Goal: Task Accomplishment & Management: Use online tool/utility

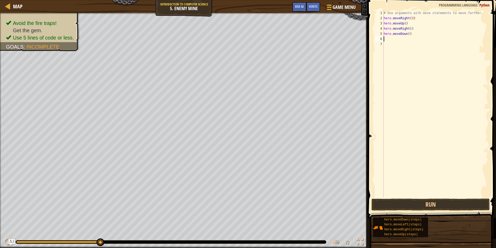
scroll to position [2, 0]
click at [409, 32] on div "# Use arguments with move statements to move farther. hero . moveRight ( 3 ) he…" at bounding box center [436, 108] width 106 height 197
type textarea "hero.moveDown(3)"
click at [399, 48] on div "# Use arguments with move statements to move farther. hero . moveRight ( 3 ) he…" at bounding box center [436, 108] width 106 height 197
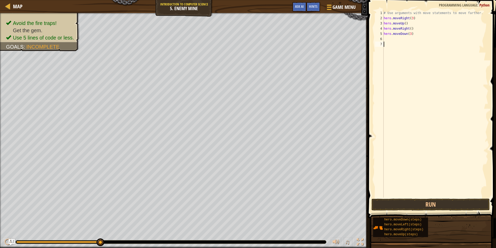
scroll to position [2, 0]
click at [387, 38] on div "# Use arguments with move statements to move farther. hero . moveRight ( 3 ) he…" at bounding box center [436, 108] width 106 height 197
type textarea "moverigh"
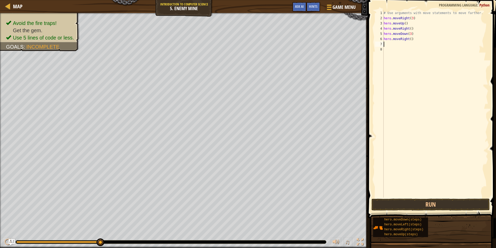
click at [409, 39] on div "# Use arguments with move statements to move farther. hero . moveRight ( 3 ) he…" at bounding box center [436, 108] width 106 height 197
type textarea "hero.moveRight(2)"
click at [422, 210] on button "Run" at bounding box center [431, 204] width 118 height 12
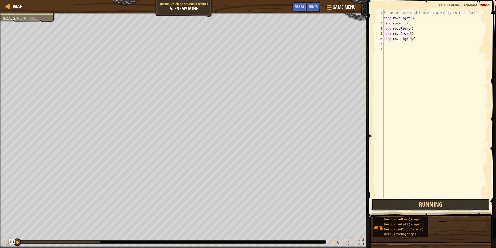
click at [421, 204] on button "Running" at bounding box center [431, 204] width 118 height 12
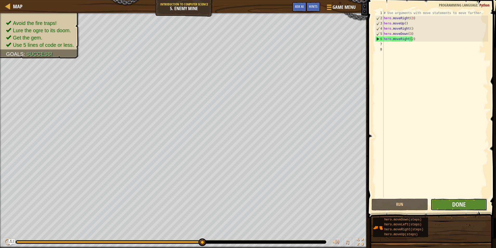
click at [475, 200] on button "Done" at bounding box center [459, 204] width 57 height 12
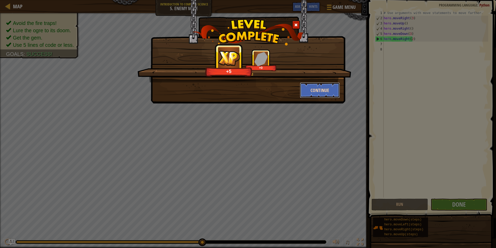
click at [314, 93] on button "Continue" at bounding box center [320, 90] width 40 height 16
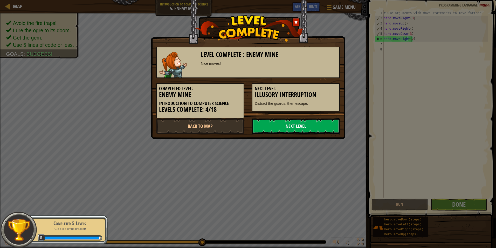
click at [305, 120] on link "Next Level" at bounding box center [296, 126] width 88 height 16
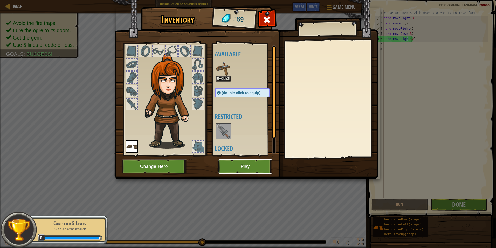
click at [257, 170] on button "Play" at bounding box center [245, 166] width 54 height 14
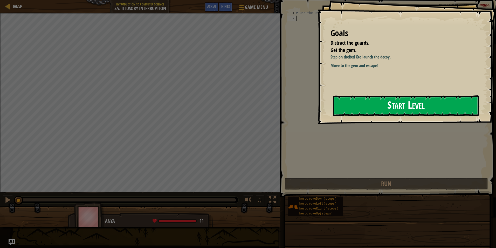
click at [361, 103] on button "Start Level" at bounding box center [406, 105] width 146 height 21
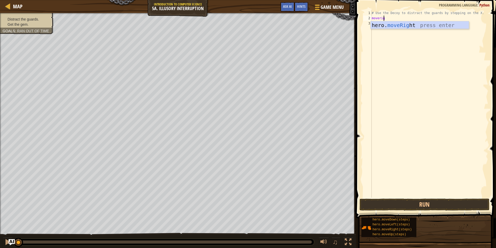
scroll to position [2, 1]
type textarea "moveright"
click at [399, 18] on div "# Use the Decoy to distract the guards by stepping on the X. hero . moveRight (…" at bounding box center [430, 108] width 118 height 197
click at [397, 18] on div "# Use the Decoy to distract the guards by stepping on the X. hero . moveRight (…" at bounding box center [430, 108] width 118 height 197
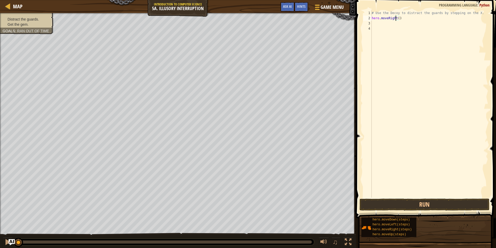
click at [399, 19] on div "# Use the Decoy to distract the guards by stepping on the X. hero . moveRight (…" at bounding box center [430, 108] width 118 height 197
click at [398, 20] on div "# Use the Decoy to distract the guards by stepping on the X. hero . moveRight (…" at bounding box center [430, 108] width 118 height 197
click at [433, 203] on button "Run" at bounding box center [425, 204] width 130 height 12
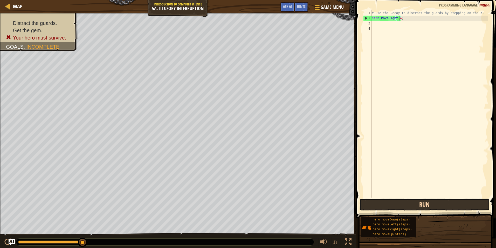
click at [383, 204] on button "Run" at bounding box center [425, 204] width 130 height 12
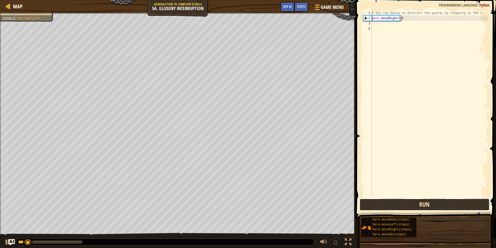
click at [383, 204] on button "Run" at bounding box center [425, 204] width 130 height 12
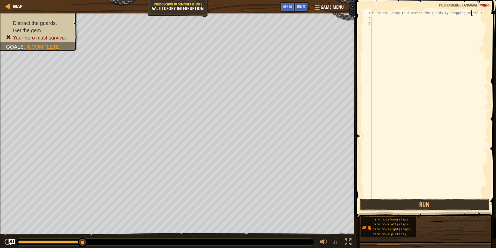
type textarea "# Use the Decoy to distract the guards by stepping on the)"
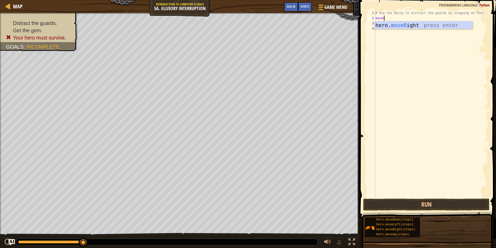
scroll to position [2, 1]
type textarea "moveri"
type textarea "movedown"
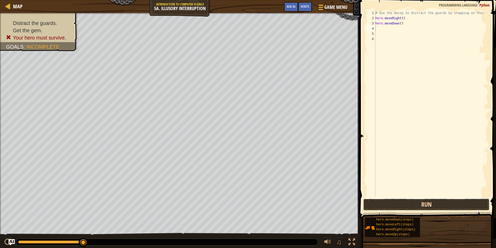
click at [446, 205] on button "Run" at bounding box center [426, 204] width 126 height 12
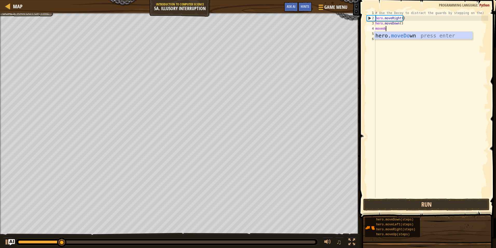
scroll to position [2, 1]
type textarea "movedown"
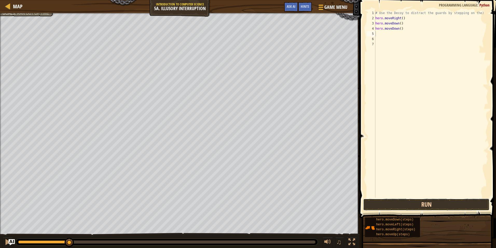
click at [482, 201] on button "Run" at bounding box center [426, 204] width 126 height 12
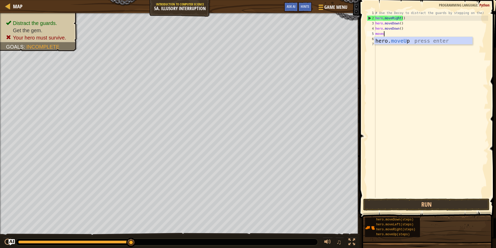
scroll to position [2, 1]
type textarea "moveup"
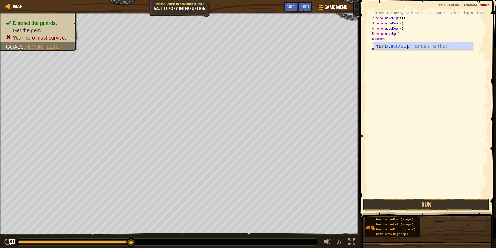
type textarea "moveup"
type textarea "moveright"
click at [403, 44] on div "# Use the Decoy to distract the guards by stepping on the) hero . moveRight ( )…" at bounding box center [432, 108] width 112 height 197
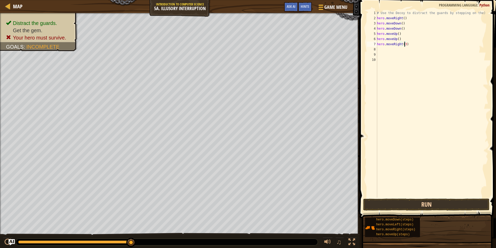
type textarea "hero.moveRight(3)"
click at [415, 208] on button "Run" at bounding box center [426, 204] width 126 height 12
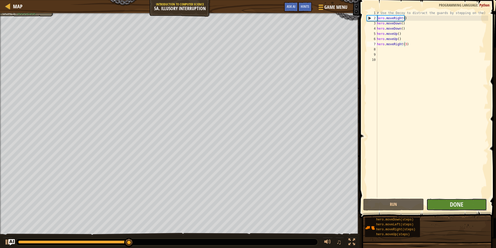
click at [480, 205] on button "Done" at bounding box center [457, 204] width 60 height 12
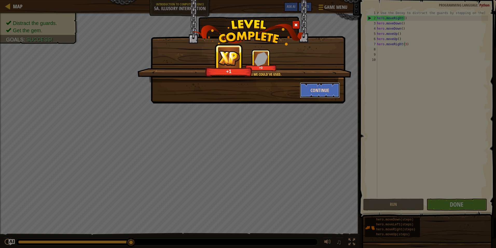
click at [302, 87] on button "Continue" at bounding box center [320, 90] width 40 height 16
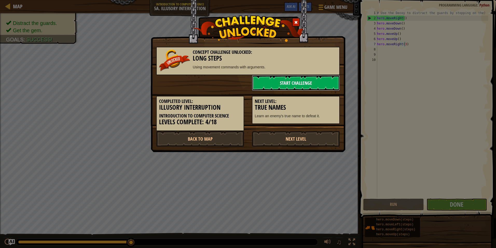
click at [299, 85] on link "Start Challenge" at bounding box center [296, 83] width 88 height 16
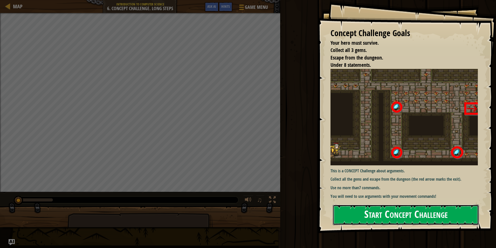
click at [359, 213] on button "Start Concept Challenge" at bounding box center [406, 214] width 146 height 21
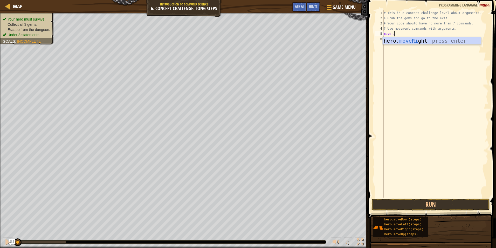
scroll to position [2, 1]
type textarea "moverigh"
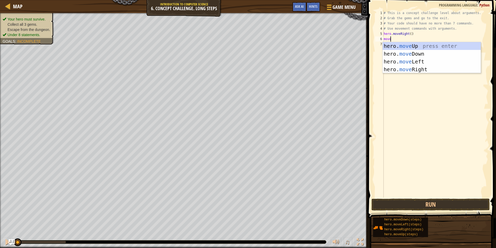
scroll to position [2, 1]
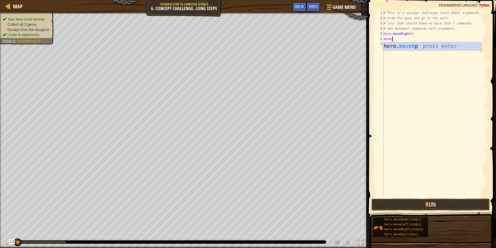
type textarea "moveup"
click at [403, 41] on div "# This is a concept challenge level about arguments. # Grab the gems and go to …" at bounding box center [436, 108] width 106 height 197
click at [404, 39] on div "# This is a concept challenge level about arguments. # Grab the gems and go to …" at bounding box center [436, 108] width 106 height 197
type textarea "hero.moveUp(3)"
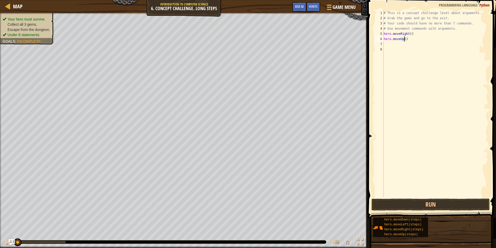
scroll to position [2, 2]
click at [393, 46] on div "# This is a concept challenge level about arguments. # Grab the gems and go to …" at bounding box center [436, 108] width 106 height 197
type textarea "moveright"
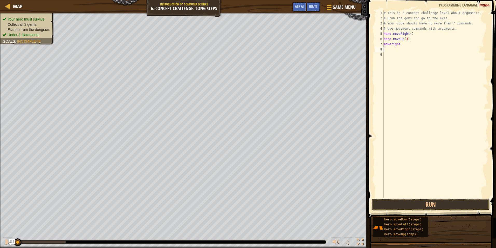
click at [392, 40] on div "# This is a concept challenge level about arguments. # Grab the gems and go to …" at bounding box center [436, 108] width 106 height 197
click at [394, 46] on div "# This is a concept challenge level about arguments. # Grab the gems and go to …" at bounding box center [436, 108] width 106 height 197
click at [404, 46] on div "# This is a concept challenge level about arguments. # Grab the gems and go to …" at bounding box center [436, 108] width 106 height 197
type textarea "moveri"
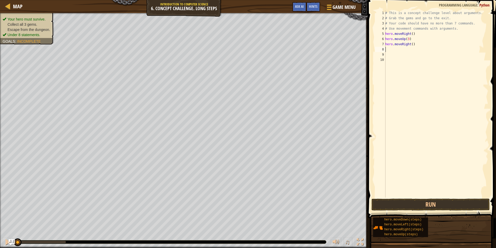
scroll to position [2, 0]
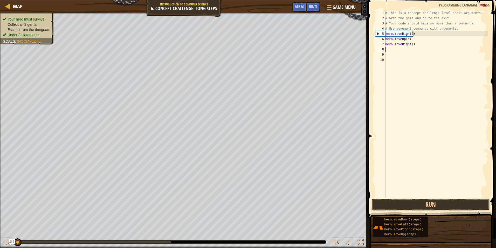
click at [410, 44] on div "# This is a concept challenge level about arguments. # Grab the gems and go to …" at bounding box center [436, 108] width 104 height 197
click at [412, 45] on div "# This is a concept challenge level about arguments. # Grab the gems and go to …" at bounding box center [436, 108] width 104 height 197
type textarea "hero.moveRight(2)"
click at [390, 51] on div "# This is a concept challenge level about arguments. # Grab the gems and go to …" at bounding box center [436, 108] width 104 height 197
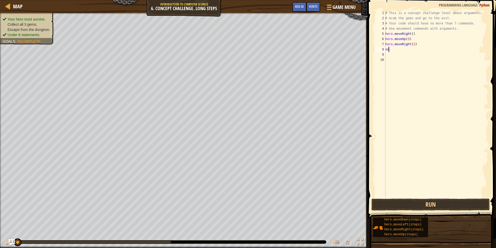
scroll to position [2, 0]
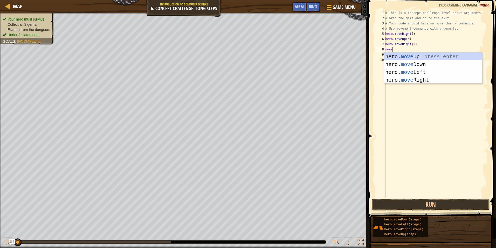
type textarea "moved"
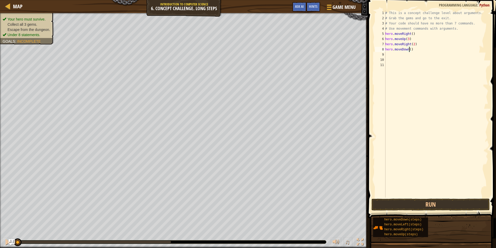
click at [410, 49] on div "# This is a concept challenge level about arguments. # Grab the gems and go to …" at bounding box center [436, 108] width 104 height 197
type textarea "hero.moveDown(3)"
click at [407, 203] on button "Run" at bounding box center [431, 204] width 118 height 12
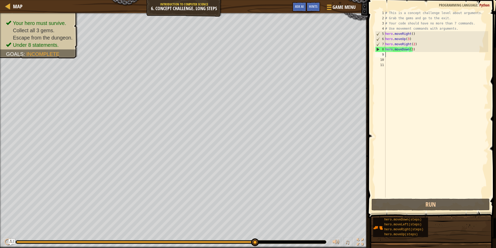
click at [392, 55] on div "# This is a concept challenge level about arguments. # Grab the gems and go to …" at bounding box center [436, 108] width 104 height 197
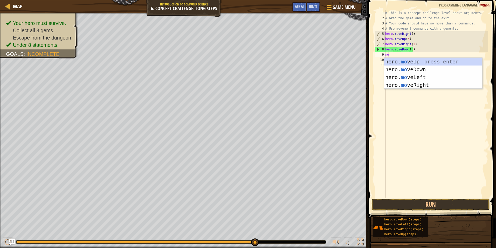
scroll to position [2, 0]
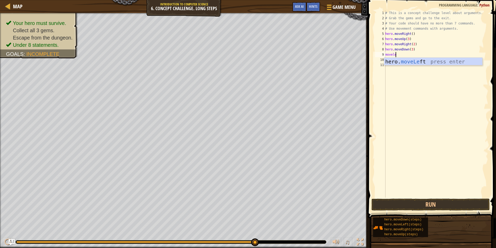
type textarea "movelef"
type textarea "moveup"
click at [408, 59] on div "# This is a concept challenge level about arguments. # Grab the gems and go to …" at bounding box center [436, 108] width 104 height 197
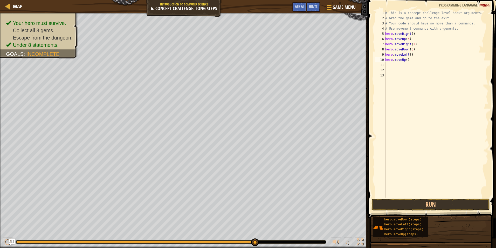
click at [406, 61] on div "# This is a concept challenge level about arguments. # Grab the gems and go to …" at bounding box center [436, 108] width 104 height 197
click at [408, 203] on button "Run" at bounding box center [431, 204] width 118 height 12
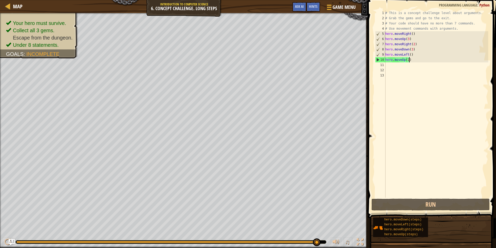
click at [415, 62] on div "# This is a concept challenge level about arguments. # Grab the gems and go to …" at bounding box center [436, 108] width 104 height 197
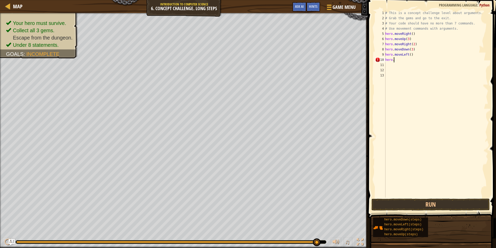
scroll to position [2, 0]
type textarea "h"
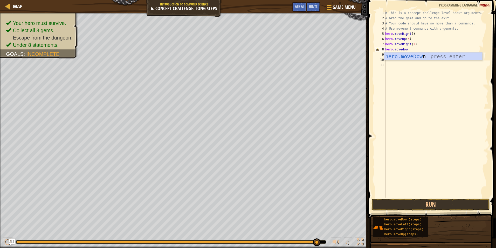
type textarea "hero.movedown"
click at [409, 51] on div "# This is a concept challenge level about arguments. # Grab the gems and go to …" at bounding box center [436, 108] width 104 height 197
type textarea "hero.moveDown(1)"
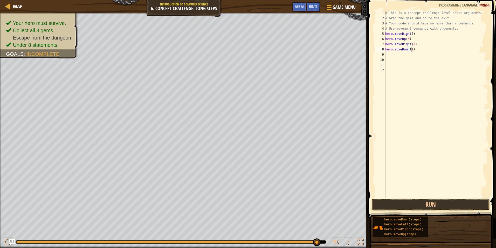
click at [395, 58] on div "# This is a concept challenge level about arguments. # Grab the gems and go to …" at bounding box center [436, 108] width 104 height 197
click at [395, 54] on div "# This is a concept challenge level about arguments. # Grab the gems and go to …" at bounding box center [436, 108] width 104 height 197
type textarea "movelft"
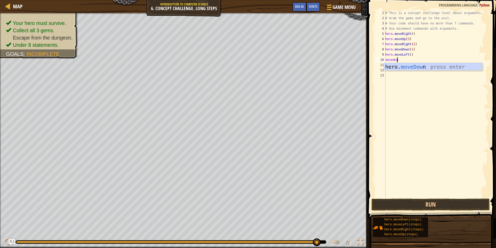
type textarea "movedown"
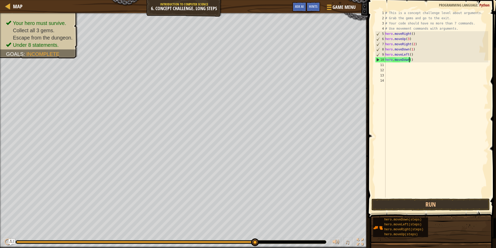
click at [410, 60] on div "# This is a concept challenge level about arguments. # Grab the gems and go to …" at bounding box center [436, 108] width 104 height 197
type textarea "hero.moveDown(2)"
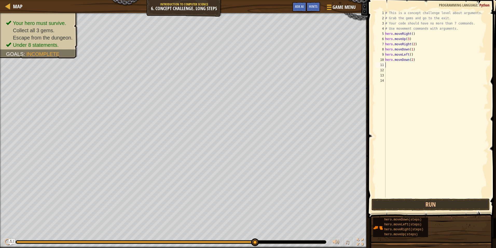
click at [392, 65] on div "# This is a concept challenge level about arguments. # Grab the gems and go to …" at bounding box center [436, 108] width 104 height 197
type textarea "moveleft"
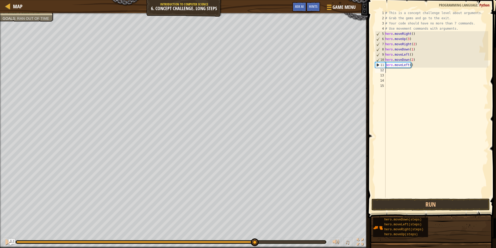
click at [410, 67] on div "# This is a concept challenge level about arguments. # Grab the gems and go to …" at bounding box center [436, 108] width 104 height 197
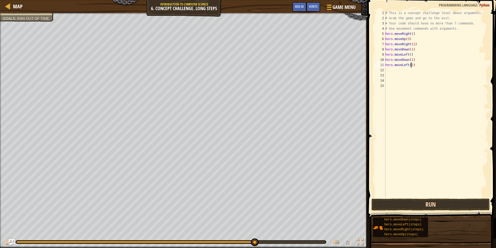
type textarea "hero.moveLeft(2)"
click at [417, 202] on button "Run" at bounding box center [431, 204] width 118 height 12
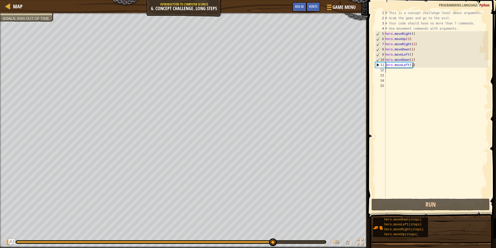
click at [419, 68] on div "# This is a concept challenge level about arguments. # Grab the gems and go to …" at bounding box center [436, 108] width 104 height 197
click at [414, 67] on div "# This is a concept challenge level about arguments. # Grab the gems and go to …" at bounding box center [436, 108] width 104 height 197
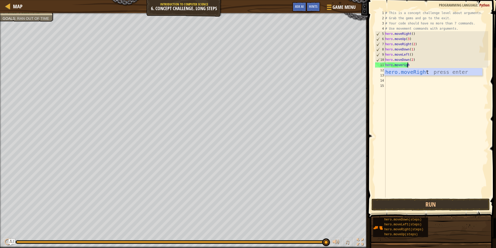
type textarea "hero.moveright"
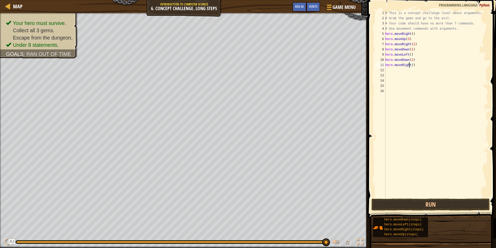
click at [410, 66] on div "# This is a concept challenge level about arguments. # Grab the gems and go to …" at bounding box center [436, 108] width 104 height 197
click at [412, 66] on div "# This is a concept challenge level about arguments. # Grab the gems and go to …" at bounding box center [436, 108] width 104 height 197
type textarea "hero.moveRight(3)"
click at [388, 67] on div "# This is a concept challenge level about arguments. # Grab the gems and go to …" at bounding box center [436, 108] width 104 height 197
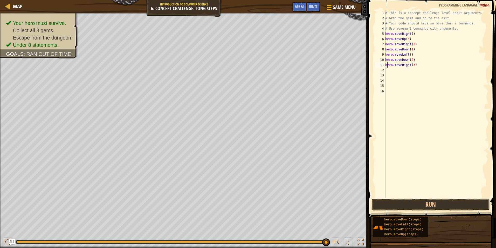
click at [388, 71] on div "# This is a concept challenge level about arguments. # Grab the gems and go to …" at bounding box center [436, 108] width 104 height 197
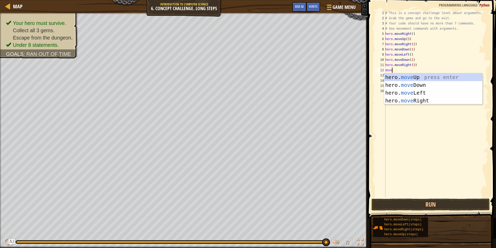
scroll to position [2, 1]
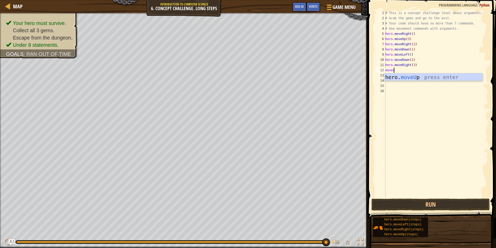
type textarea "moveup"
click at [404, 72] on div "# This is a concept challenge level about arguments. # Grab the gems and go to …" at bounding box center [436, 108] width 104 height 197
click at [406, 72] on div "# This is a concept challenge level about arguments. # Grab the gems and go to …" at bounding box center [436, 108] width 104 height 197
type textarea "hero.moveUp(2)"
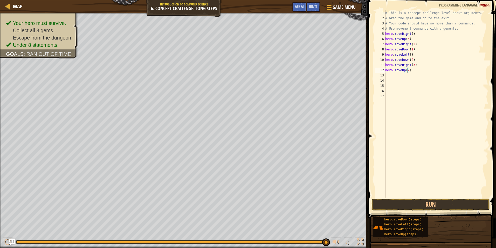
scroll to position [2, 2]
click at [400, 81] on div "# This is a concept challenge level about arguments. # Grab the gems and go to …" at bounding box center [436, 108] width 104 height 197
click at [400, 76] on div "# This is a concept challenge level about arguments. # Grab the gems and go to …" at bounding box center [436, 108] width 104 height 197
type textarea "moveright"
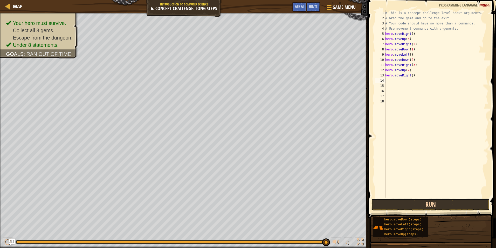
click at [415, 203] on button "Run" at bounding box center [431, 204] width 118 height 12
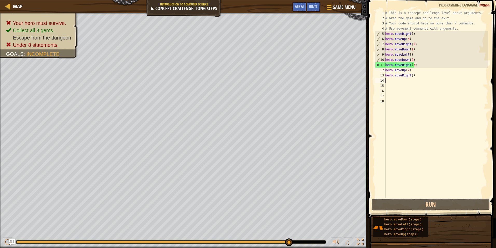
click at [414, 67] on div "# This is a concept challenge level about arguments. # Grab the gems and go to …" at bounding box center [436, 108] width 104 height 197
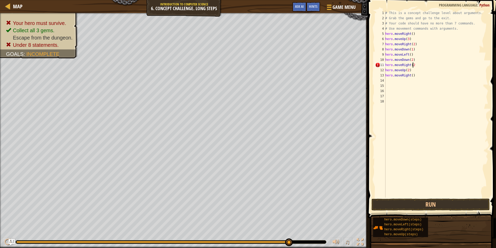
scroll to position [2, 2]
type textarea "hero.moveRight(2)"
click at [401, 204] on button "Run" at bounding box center [431, 204] width 118 height 12
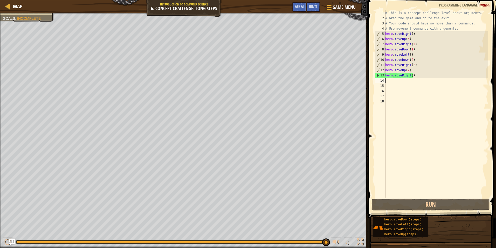
click at [418, 78] on div "# This is a concept challenge level about arguments. # Grab the gems and go to …" at bounding box center [436, 108] width 104 height 197
click at [414, 74] on div "# This is a concept challenge level about arguments. # Grab the gems and go to …" at bounding box center [436, 108] width 104 height 197
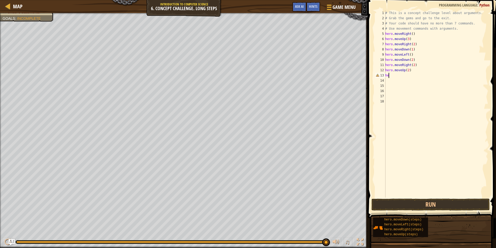
type textarea "h"
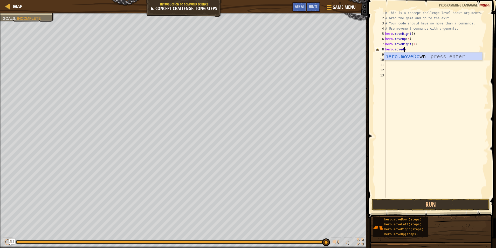
scroll to position [2, 2]
type textarea "hero.movedown"
type textarea "hero.movedo"
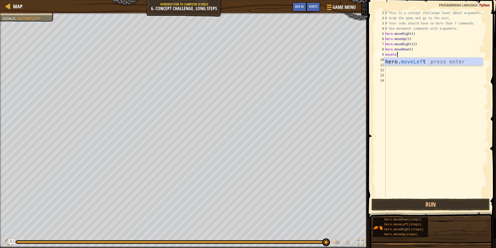
type textarea "moveleft"
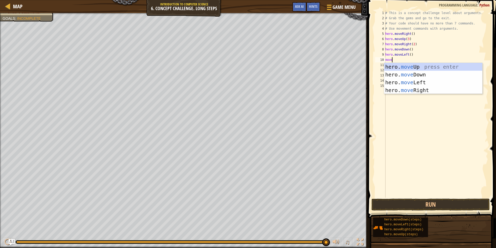
scroll to position [2, 1]
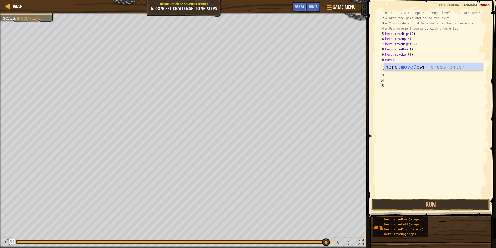
type textarea "movedo"
click at [409, 62] on div "# This is a concept challenge level about arguments. # Grab the gems and go to …" at bounding box center [436, 108] width 104 height 197
type textarea "hero.moveDown(2)"
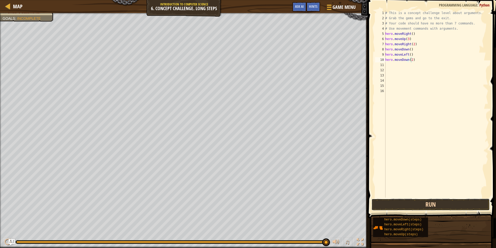
click at [390, 204] on button "Run" at bounding box center [431, 204] width 118 height 12
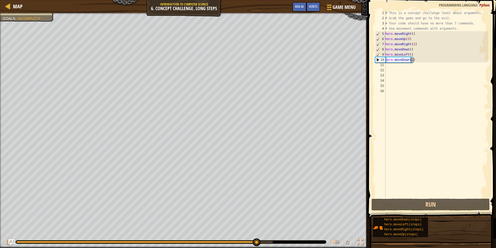
click at [398, 65] on div "# This is a concept challenge level about arguments. # Grab the gems and go to …" at bounding box center [436, 108] width 104 height 197
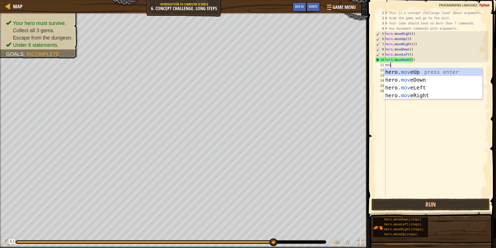
scroll to position [2, 0]
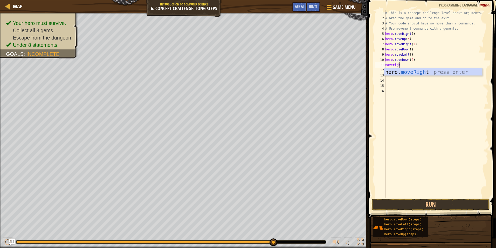
type textarea "moveright"
click at [435, 199] on button "Run" at bounding box center [431, 204] width 118 height 12
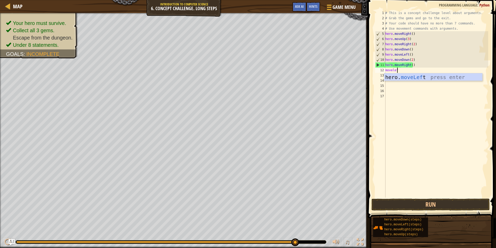
scroll to position [2, 1]
type textarea "moveleft"
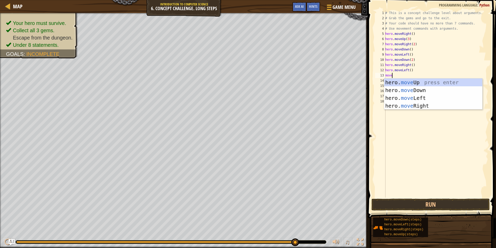
scroll to position [2, 1]
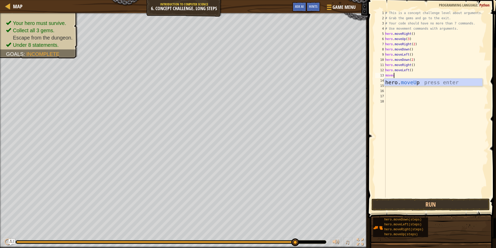
type textarea "moveup"
click at [405, 78] on div "# This is a concept challenge level about arguments. # Grab the gems and go to …" at bounding box center [436, 108] width 104 height 197
click at [406, 76] on div "# This is a concept challenge level about arguments. # Grab the gems and go to …" at bounding box center [436, 108] width 104 height 197
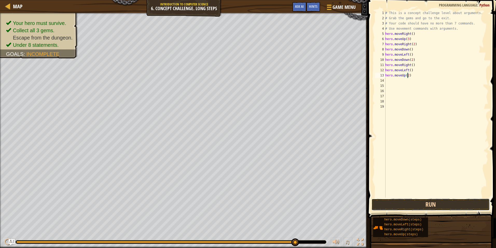
click at [436, 202] on button "Run" at bounding box center [431, 204] width 118 height 12
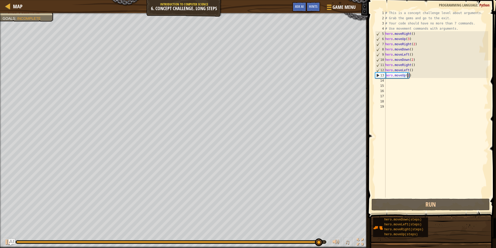
click at [417, 31] on div "# This is a concept challenge level about arguments. # Grab the gems and go to …" at bounding box center [436, 108] width 104 height 197
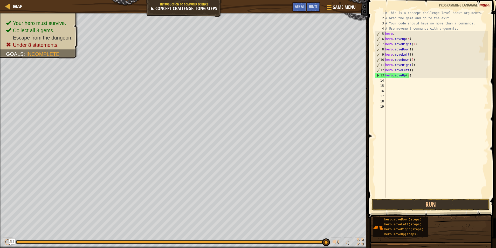
scroll to position [2, 0]
type textarea "h"
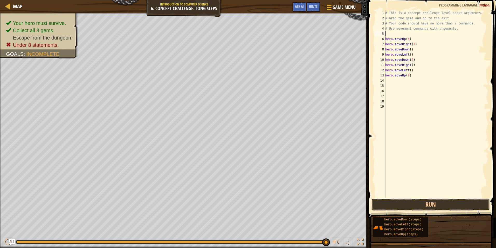
click at [391, 80] on div "# This is a concept challenge level about arguments. # Grab the gems and go to …" at bounding box center [436, 108] width 104 height 197
type textarea "moveright"
click at [411, 82] on div "# This is a concept challenge level about arguments. # Grab the gems and go to …" at bounding box center [436, 108] width 104 height 197
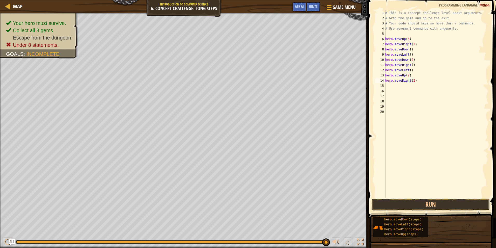
scroll to position [2, 2]
type textarea "hero.moveRight(2)"
click at [407, 203] on button "Run" at bounding box center [431, 204] width 118 height 12
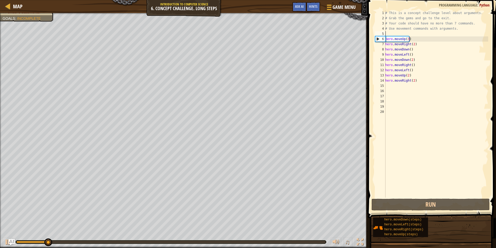
click at [391, 33] on div "# This is a concept challenge level about arguments. # Grab the gems and go to …" at bounding box center [436, 108] width 104 height 197
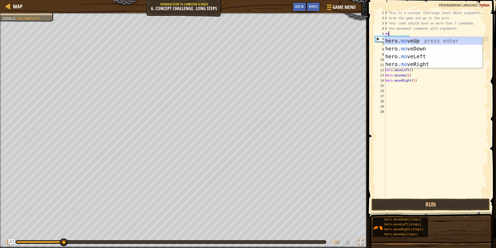
scroll to position [2, 0]
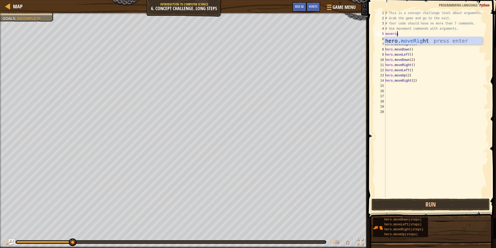
type textarea "moveright"
click at [411, 205] on button "Run" at bounding box center [431, 204] width 118 height 12
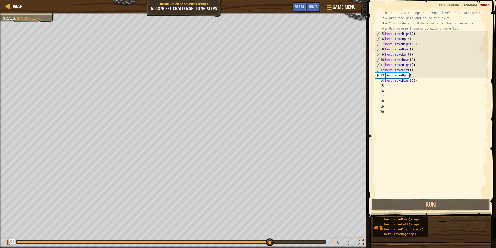
click at [423, 79] on div "# This is a concept challenge level about arguments. # Grab the gems and go to …" at bounding box center [436, 108] width 104 height 197
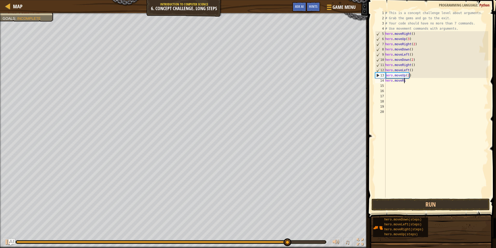
scroll to position [2, 0]
type textarea "h"
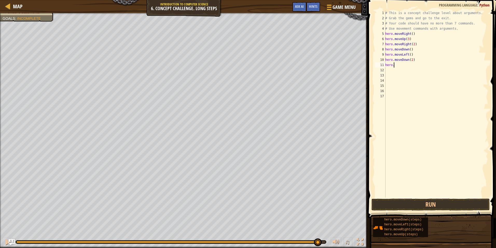
type textarea "h"
type textarea "movedo"
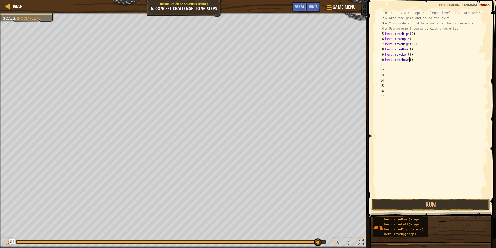
click at [410, 60] on div "# This is a concept challenge level about arguments. # Grab the gems and go to …" at bounding box center [436, 108] width 104 height 197
type textarea "hero.moveDown(2)"
click at [388, 65] on div "# This is a concept challenge level about arguments. # Grab the gems and go to …" at bounding box center [436, 108] width 104 height 197
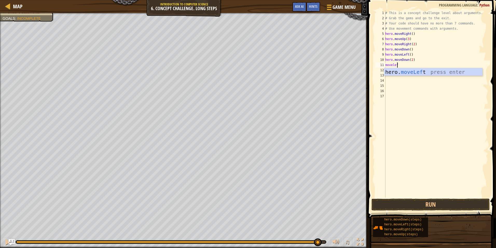
type textarea "moveleft"
type textarea "moveup"
click at [406, 69] on div "# This is a concept challenge level about arguments. # Grab the gems and go to …" at bounding box center [436, 108] width 104 height 197
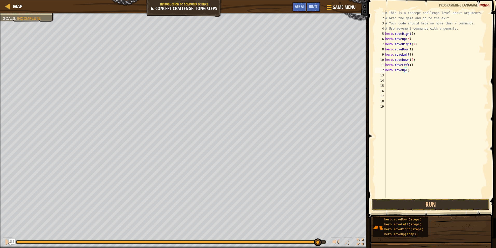
type textarea "hero.moveUp(2)"
click at [391, 73] on div "# This is a concept challenge level about arguments. # Grab the gems and go to …" at bounding box center [436, 108] width 104 height 197
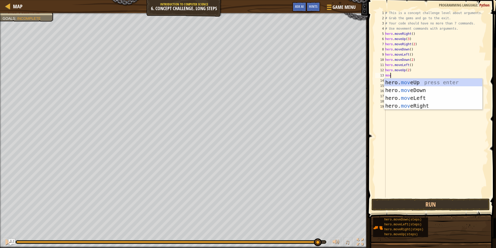
scroll to position [2, 0]
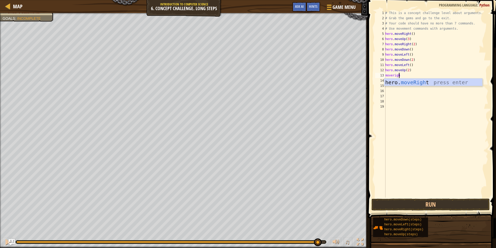
type textarea "moveright"
click at [473, 203] on button "Run" at bounding box center [431, 204] width 118 height 12
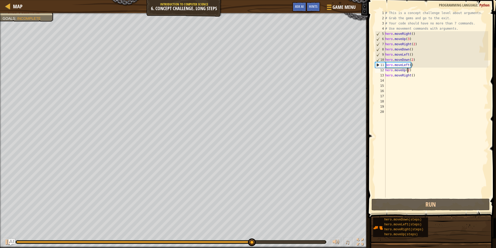
click at [407, 67] on div "# This is a concept challenge level about arguments. # Grab the gems and go to …" at bounding box center [436, 108] width 104 height 197
click at [407, 65] on div "# This is a concept challenge level about arguments. # Grab the gems and go to …" at bounding box center [436, 108] width 104 height 197
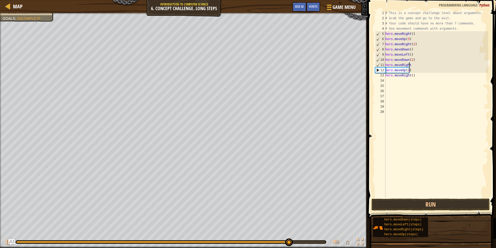
scroll to position [2, 2]
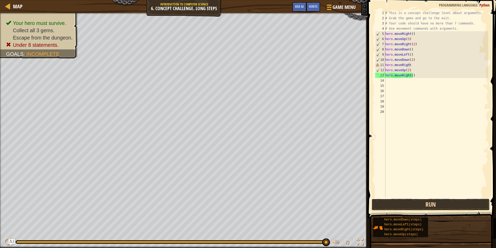
click at [421, 203] on button "Run" at bounding box center [431, 204] width 118 height 12
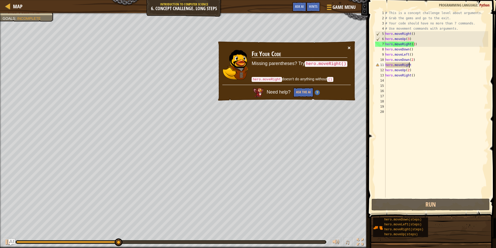
drag, startPoint x: 351, startPoint y: 46, endPoint x: 350, endPoint y: 49, distance: 2.7
click at [350, 49] on div "× Fix Your Code Missing parentheses? Try hero.moveRight() hero.moveRight doesn'…" at bounding box center [286, 71] width 139 height 60
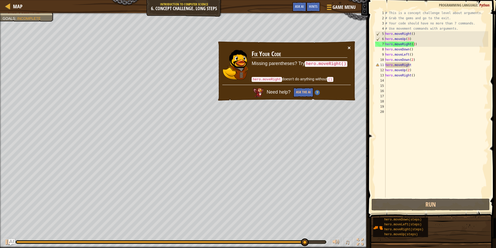
click at [350, 50] on button "×" at bounding box center [349, 47] width 3 height 5
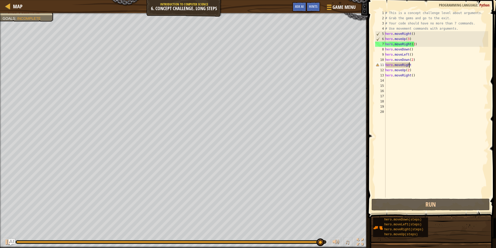
click at [420, 72] on div "# This is a concept challenge level about arguments. # Grab the gems and go to …" at bounding box center [436, 108] width 104 height 197
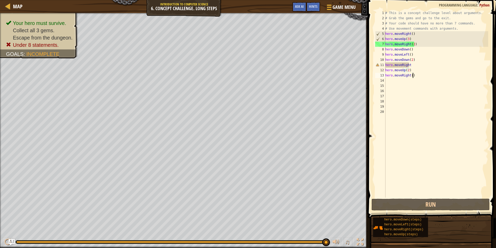
click at [417, 78] on div "# This is a concept challenge level about arguments. # Grab the gems and go to …" at bounding box center [436, 108] width 104 height 197
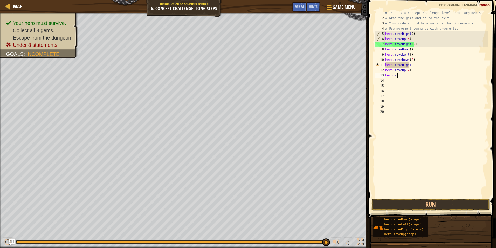
scroll to position [2, 1]
type textarea "h"
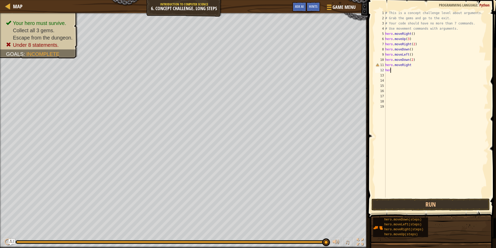
type textarea "h"
type textarea "moveright"
type textarea "moveup"
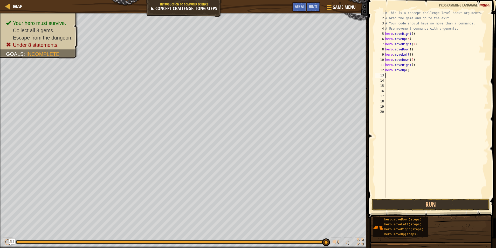
scroll to position [2, 0]
click at [406, 71] on div "# This is a concept challenge level about arguments. # Grab the gems and go to …" at bounding box center [436, 108] width 104 height 197
type textarea "hero.moveUp(2)"
click at [387, 74] on div "# This is a concept challenge level about arguments. # Grab the gems and go to …" at bounding box center [436, 108] width 104 height 197
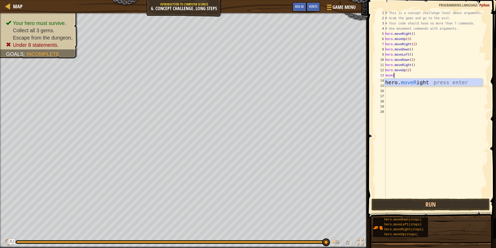
scroll to position [2, 1]
type textarea "moveright"
click at [477, 206] on button "Run" at bounding box center [431, 204] width 118 height 12
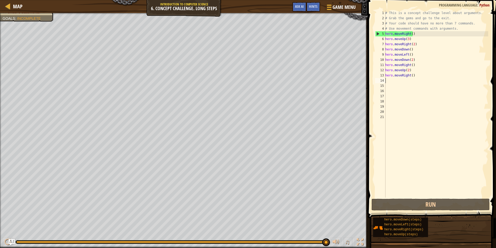
click at [421, 76] on div "# This is a concept challenge level about arguments. # Grab the gems and go to …" at bounding box center [436, 108] width 104 height 197
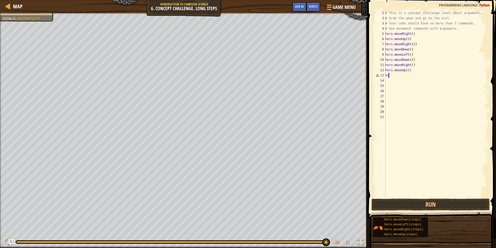
type textarea "h"
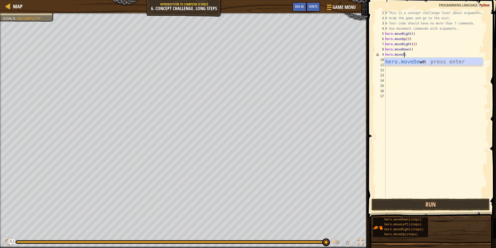
type textarea "hero.movedown"
click at [410, 52] on div "# This is a concept challenge level about arguments. # Grab the gems and go to …" at bounding box center [436, 108] width 104 height 197
click at [410, 53] on div "# This is a concept challenge level about arguments. # Grab the gems and go to …" at bounding box center [436, 108] width 104 height 197
drag, startPoint x: 410, startPoint y: 53, endPoint x: 410, endPoint y: 49, distance: 3.9
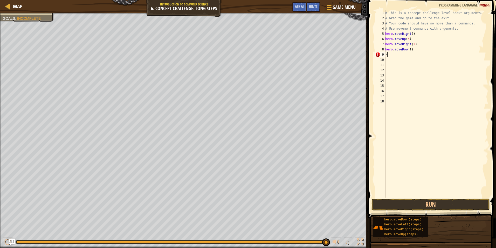
click at [410, 53] on div "# This is a concept challenge level about arguments. # Grab the gems and go to …" at bounding box center [436, 108] width 104 height 197
click at [411, 48] on div "# This is a concept challenge level about arguments. # Grab the gems and go to …" at bounding box center [436, 108] width 104 height 197
click at [409, 48] on div "# This is a concept challenge level about arguments. # Grab the gems and go to …" at bounding box center [436, 108] width 104 height 197
click at [390, 53] on div "# This is a concept challenge level about arguments. # Grab the gems and go to …" at bounding box center [436, 108] width 104 height 197
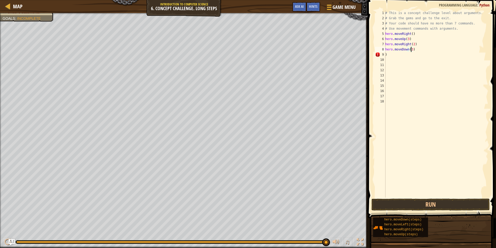
type textarea ")"
type textarea "moveleft"
type textarea "moveup"
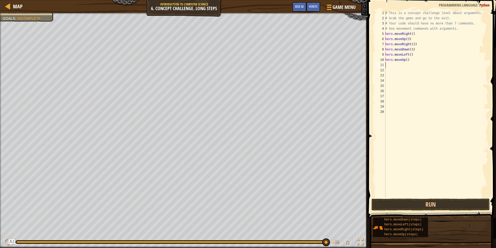
scroll to position [2, 0]
click at [407, 62] on div "# This is a concept challenge level about arguments. # Grab the gems and go to …" at bounding box center [436, 108] width 104 height 197
click at [407, 60] on div "# This is a concept challenge level about arguments. # Grab the gems and go to …" at bounding box center [436, 108] width 104 height 197
click at [406, 60] on div "# This is a concept challenge level about arguments. # Grab the gems and go to …" at bounding box center [436, 108] width 104 height 197
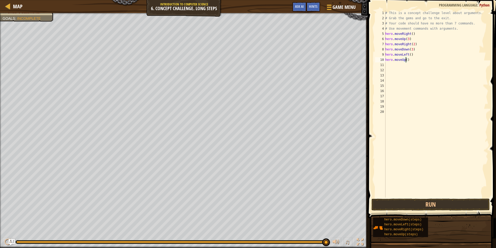
type textarea "hero.moveUp(2)"
click at [404, 70] on div "# This is a concept challenge level about arguments. # Grab the gems and go to …" at bounding box center [436, 108] width 104 height 197
click at [405, 67] on div "# This is a concept challenge level about arguments. # Grab the gems and go to …" at bounding box center [436, 108] width 104 height 197
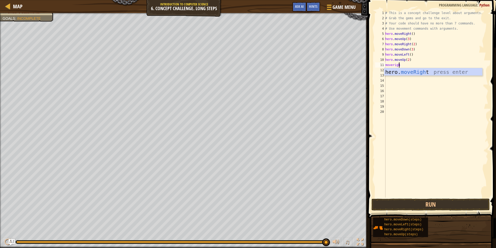
type textarea "moveright"
click at [411, 64] on div "# This is a concept challenge level about arguments. # Grab the gems and go to …" at bounding box center [436, 108] width 104 height 197
type textarea "hero.moveRight(2)"
click at [407, 200] on button "Run" at bounding box center [431, 204] width 118 height 12
